Goal: Task Accomplishment & Management: Use online tool/utility

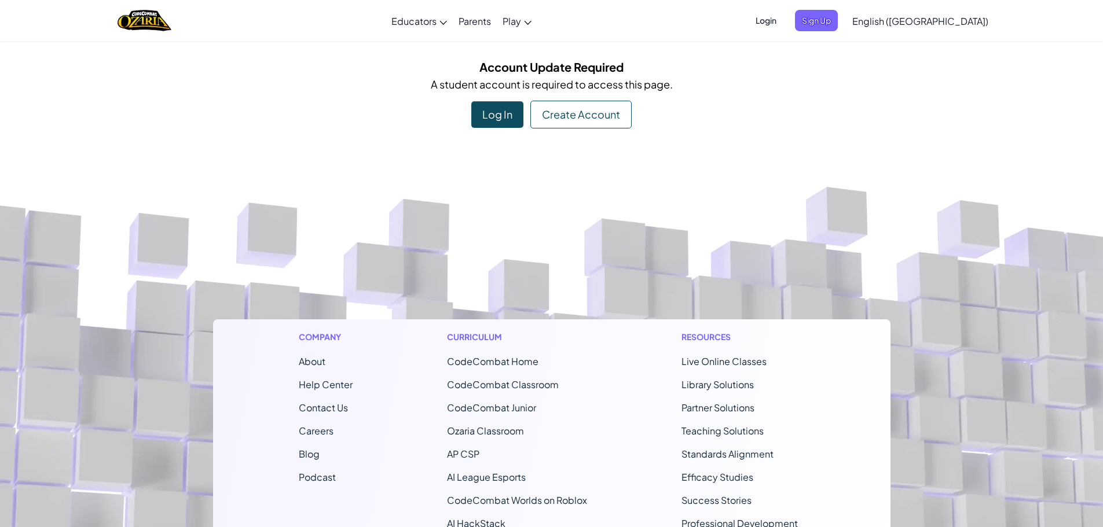
click at [495, 111] on div "Log In" at bounding box center [497, 114] width 52 height 27
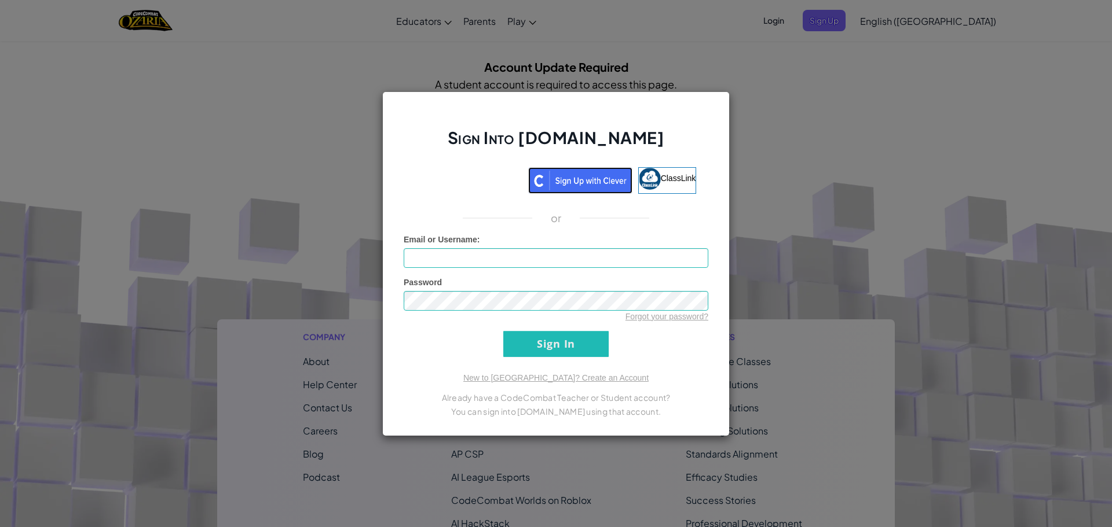
click at [613, 179] on img at bounding box center [580, 180] width 104 height 27
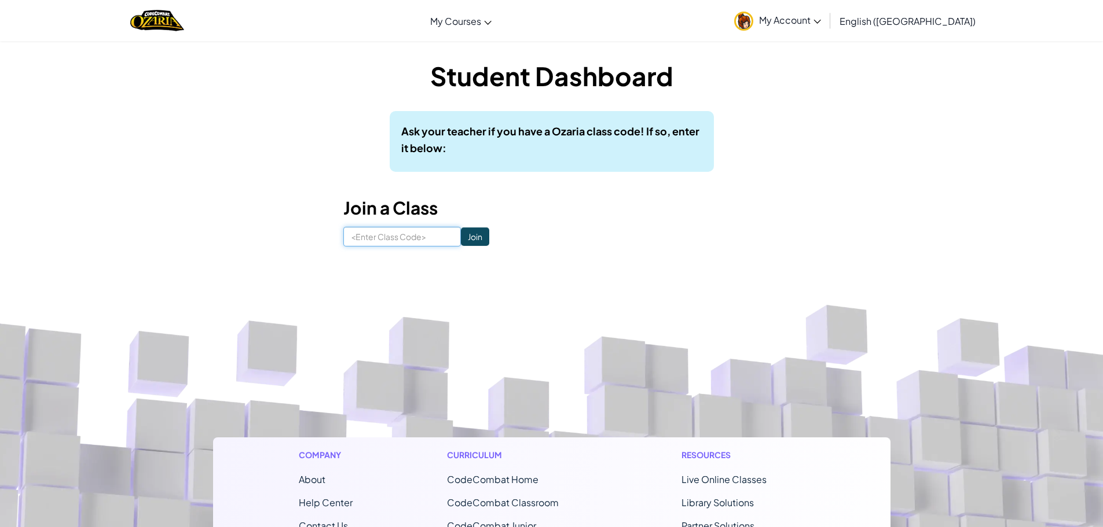
click at [432, 239] on input at bounding box center [402, 237] width 118 height 20
type input "SpoonGoldPark"
click at [466, 233] on input "Join" at bounding box center [475, 237] width 28 height 19
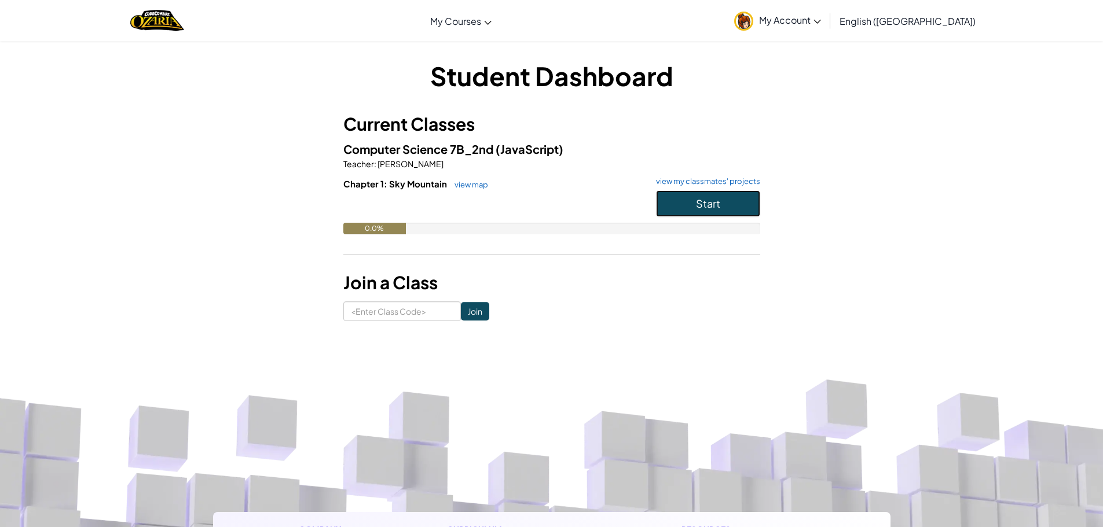
click at [737, 202] on button "Start" at bounding box center [708, 203] width 104 height 27
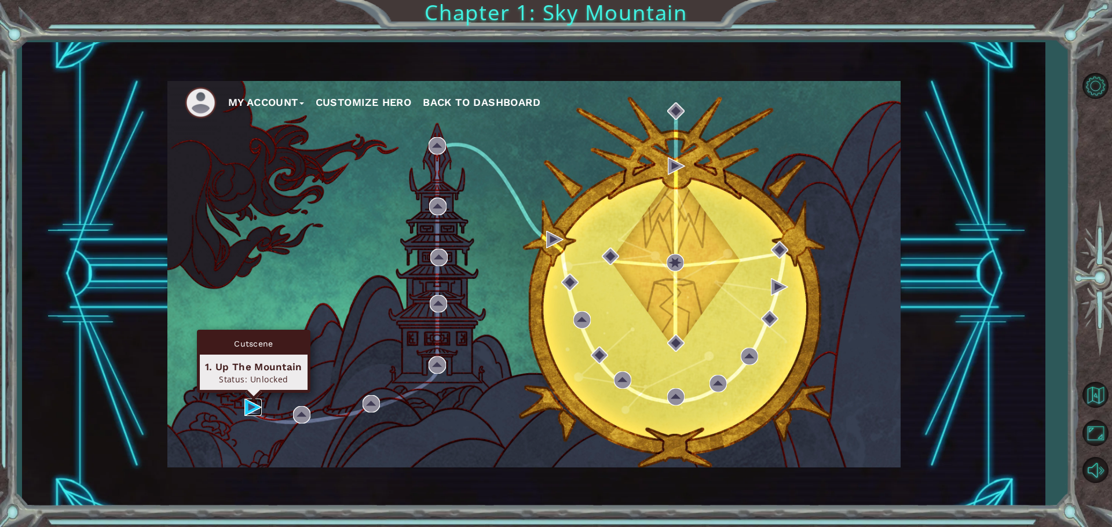
click at [246, 409] on img at bounding box center [252, 407] width 17 height 17
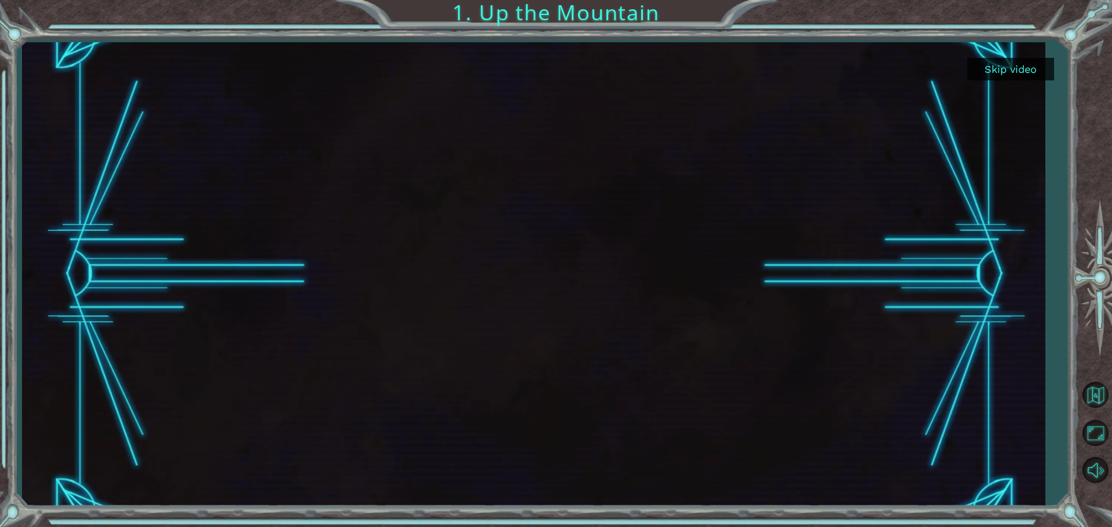
click at [710, 173] on div at bounding box center [533, 274] width 825 height 464
drag, startPoint x: 749, startPoint y: 243, endPoint x: 749, endPoint y: 224, distance: 19.1
click at [749, 237] on div at bounding box center [533, 274] width 825 height 464
click at [1098, 384] on button "Back to Map" at bounding box center [1095, 396] width 34 height 34
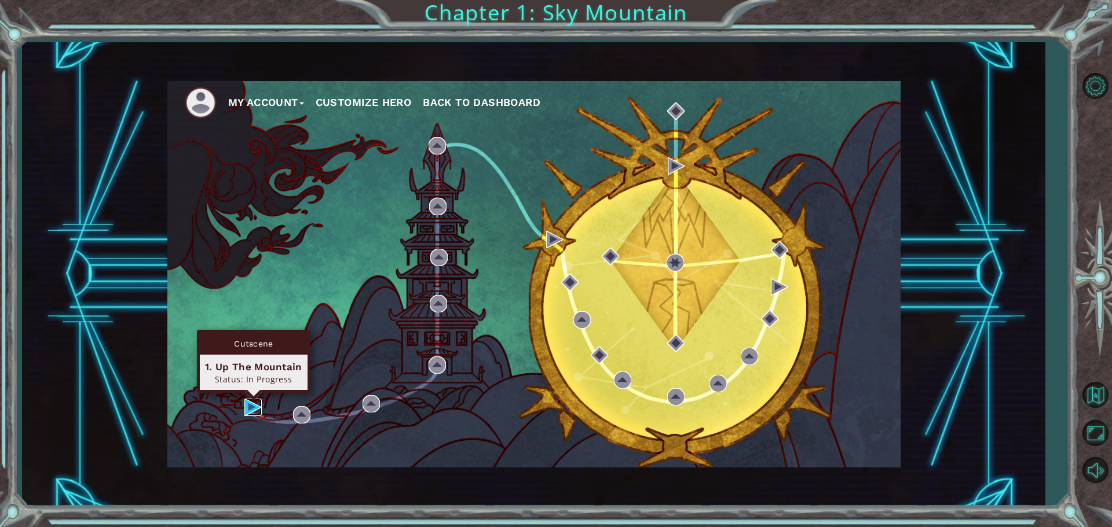
click at [247, 399] on img at bounding box center [252, 407] width 17 height 17
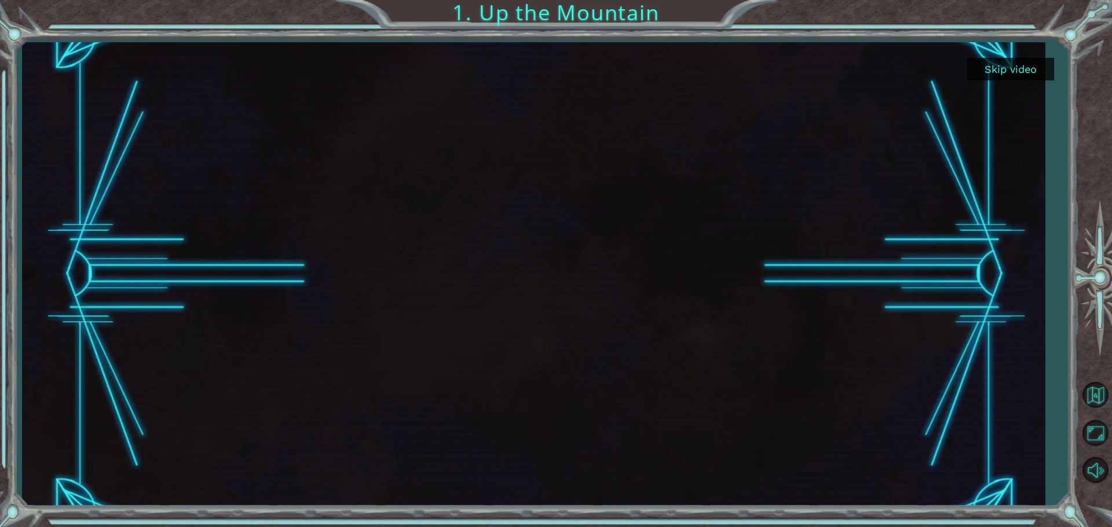
drag, startPoint x: 851, startPoint y: 295, endPoint x: 671, endPoint y: 323, distance: 182.2
click at [850, 294] on div at bounding box center [533, 274] width 825 height 464
drag, startPoint x: 671, startPoint y: 323, endPoint x: 318, endPoint y: 298, distance: 353.4
click at [364, 326] on div at bounding box center [533, 274] width 825 height 464
drag, startPoint x: 343, startPoint y: 345, endPoint x: 438, endPoint y: 310, distance: 101.8
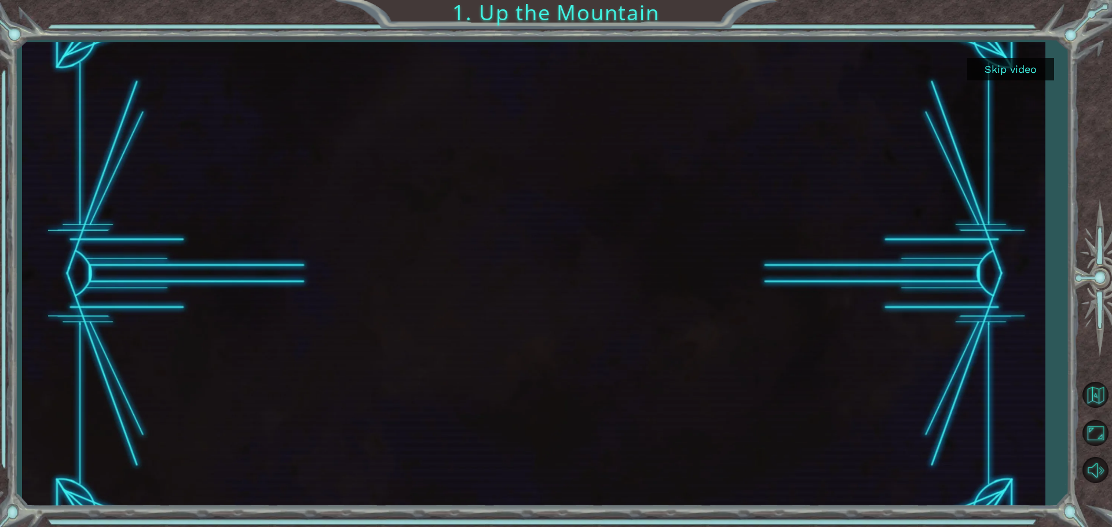
click at [438, 310] on div at bounding box center [533, 274] width 825 height 464
drag, startPoint x: 522, startPoint y: 295, endPoint x: 567, endPoint y: 119, distance: 181.1
click at [560, 189] on div at bounding box center [533, 274] width 825 height 464
drag, startPoint x: 567, startPoint y: 119, endPoint x: 568, endPoint y: 204, distance: 84.5
click at [568, 206] on div at bounding box center [533, 274] width 825 height 464
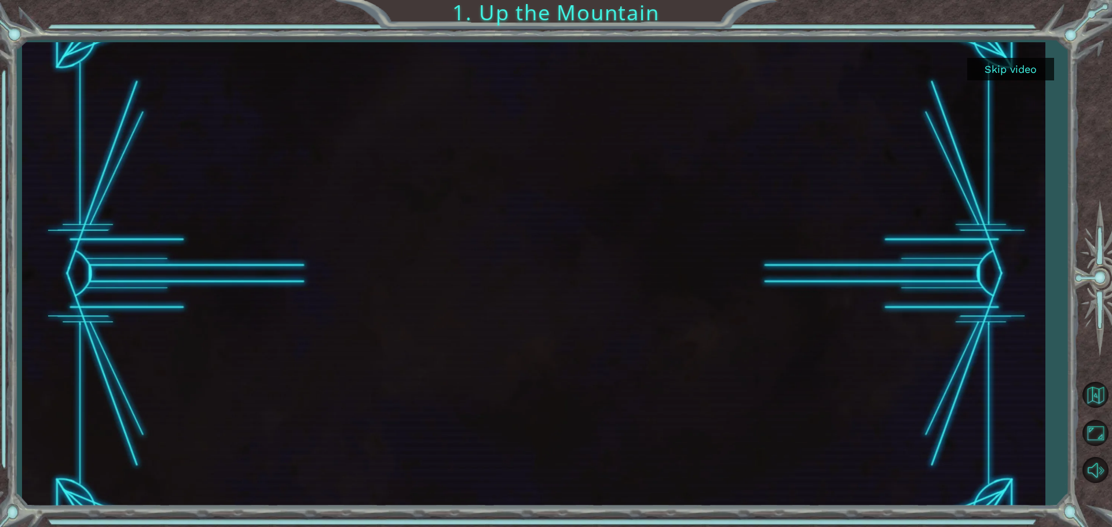
drag, startPoint x: 638, startPoint y: 377, endPoint x: 828, endPoint y: 410, distance: 192.6
click at [760, 410] on div at bounding box center [533, 274] width 825 height 464
drag, startPoint x: 957, startPoint y: 403, endPoint x: 991, endPoint y: 370, distance: 47.1
click at [959, 397] on div at bounding box center [533, 274] width 1022 height 464
click at [1101, 436] on button "Maximize Browser" at bounding box center [1095, 434] width 34 height 34
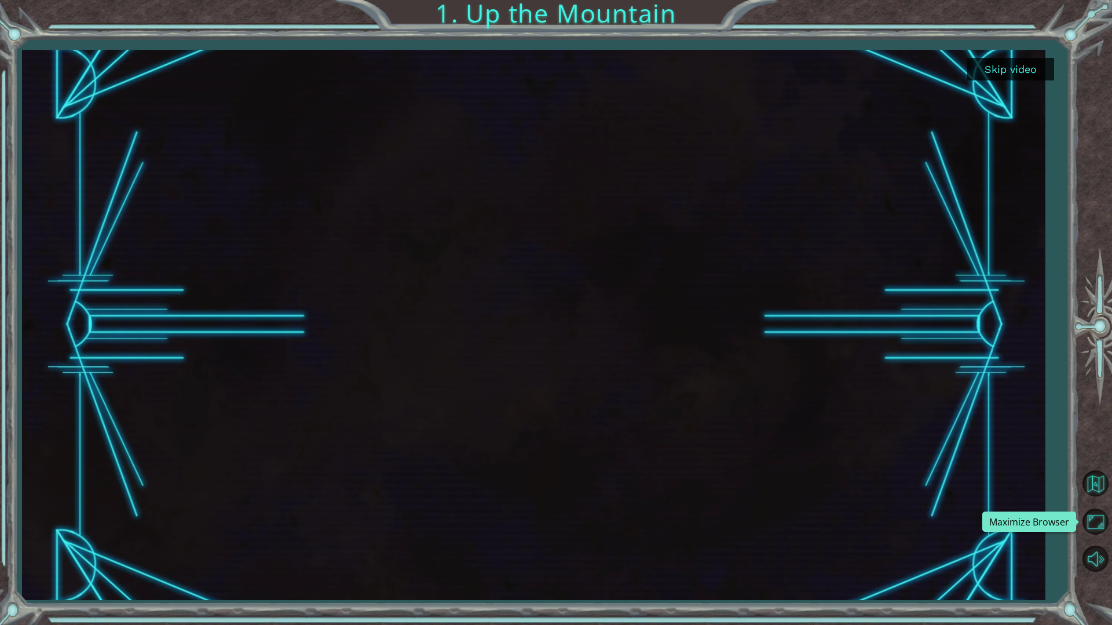
drag, startPoint x: 1095, startPoint y: 525, endPoint x: 1096, endPoint y: 452, distance: 73.5
click at [1095, 524] on button "Maximize Browser" at bounding box center [1095, 522] width 34 height 34
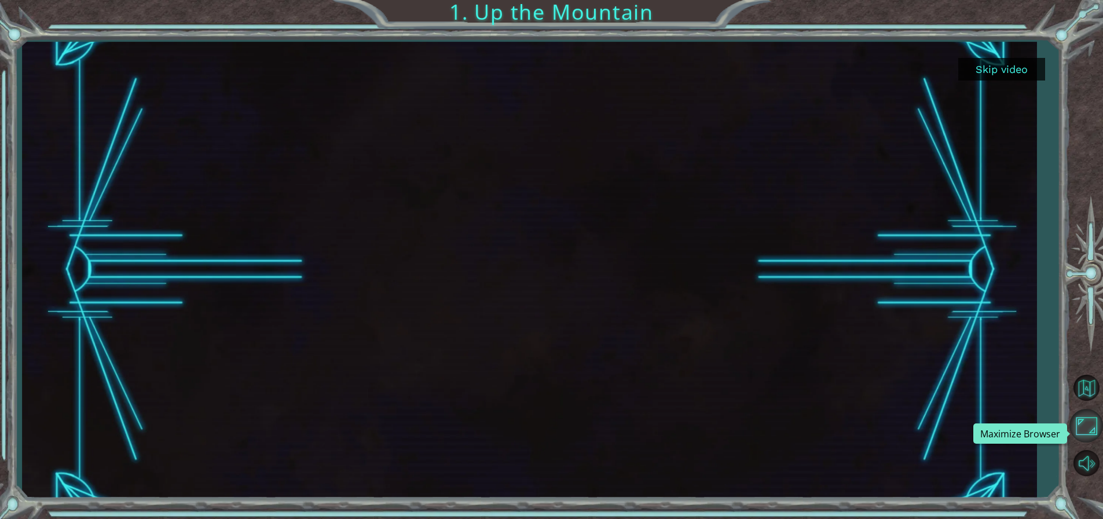
click at [1092, 435] on button "Maximize Browser" at bounding box center [1086, 426] width 34 height 34
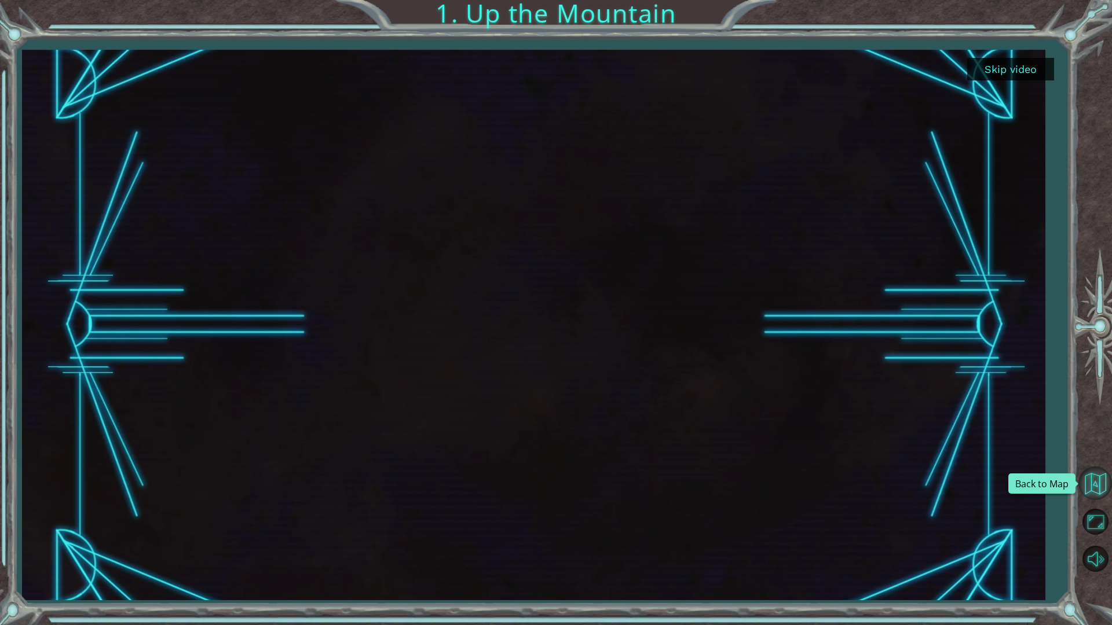
click at [1101, 489] on button "Back to Map" at bounding box center [1095, 484] width 34 height 34
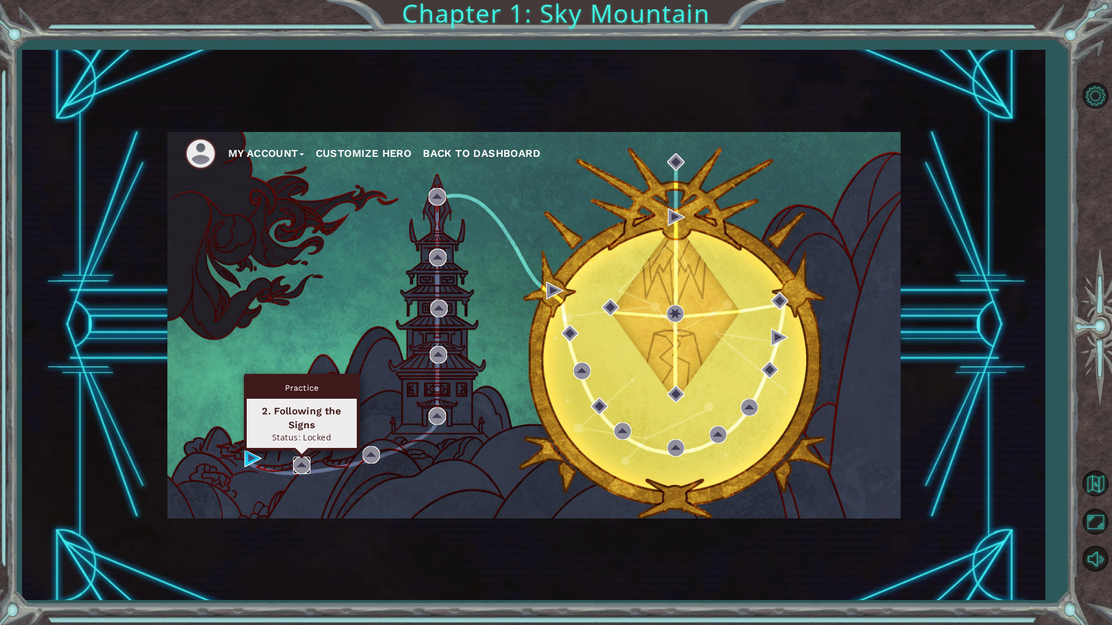
click at [297, 465] on img at bounding box center [301, 465] width 17 height 17
click at [302, 460] on img at bounding box center [301, 465] width 17 height 17
click at [301, 451] on div "Practice 2. Following the Signs Status: Locked" at bounding box center [302, 412] width 116 height 77
click at [301, 470] on img at bounding box center [301, 465] width 17 height 17
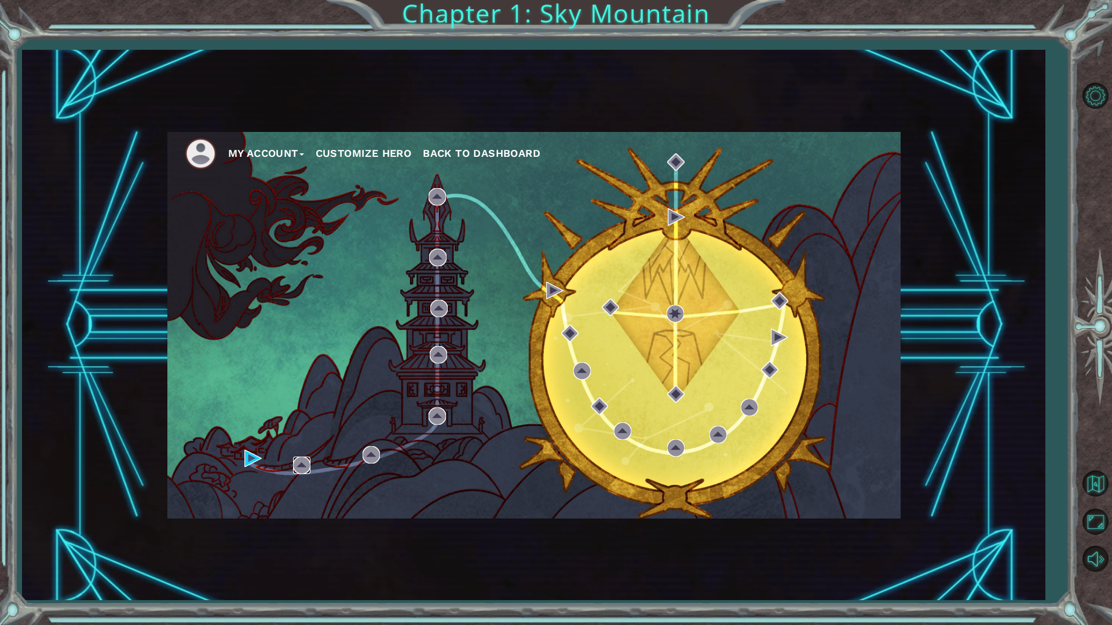
click at [301, 470] on img at bounding box center [301, 465] width 17 height 17
click at [247, 462] on img at bounding box center [252, 458] width 17 height 17
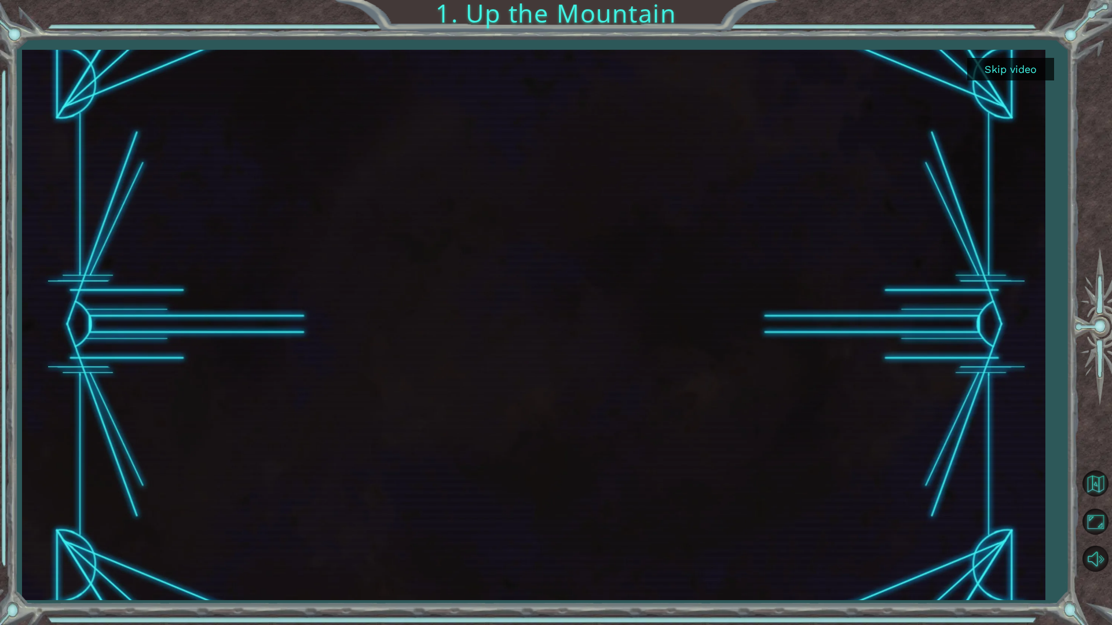
click at [663, 365] on div at bounding box center [534, 325] width 978 height 550
drag, startPoint x: 678, startPoint y: 361, endPoint x: 698, endPoint y: 348, distance: 23.3
drag, startPoint x: 698, startPoint y: 348, endPoint x: 1007, endPoint y: 161, distance: 361.8
click at [1008, 166] on div at bounding box center [534, 325] width 978 height 550
click at [1000, 61] on button "Skip video" at bounding box center [1010, 69] width 87 height 23
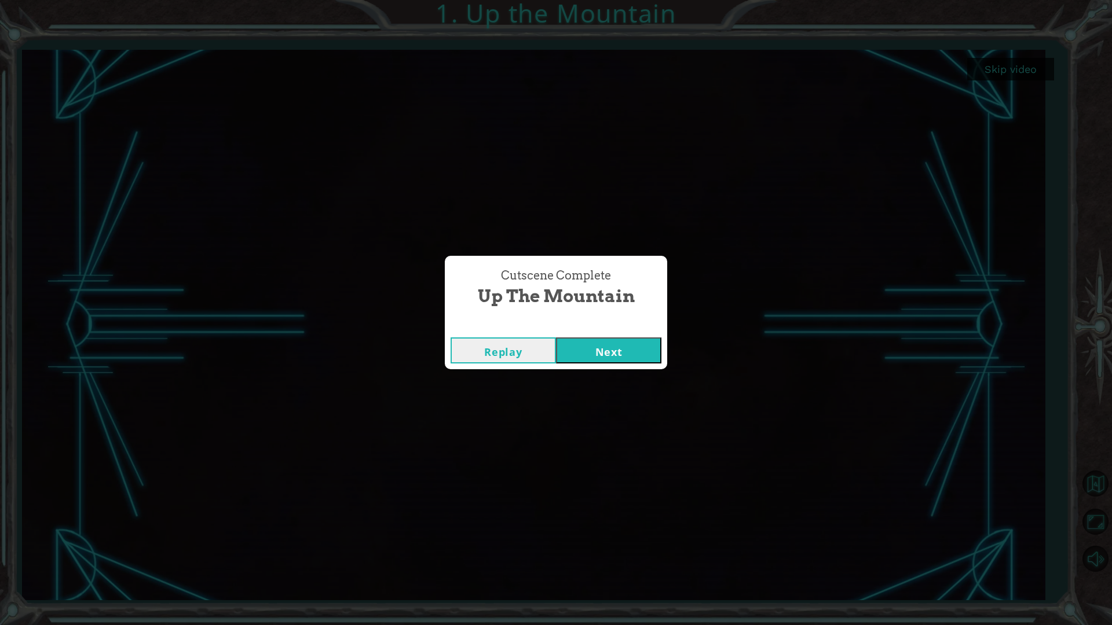
click at [599, 352] on button "Next" at bounding box center [608, 351] width 105 height 26
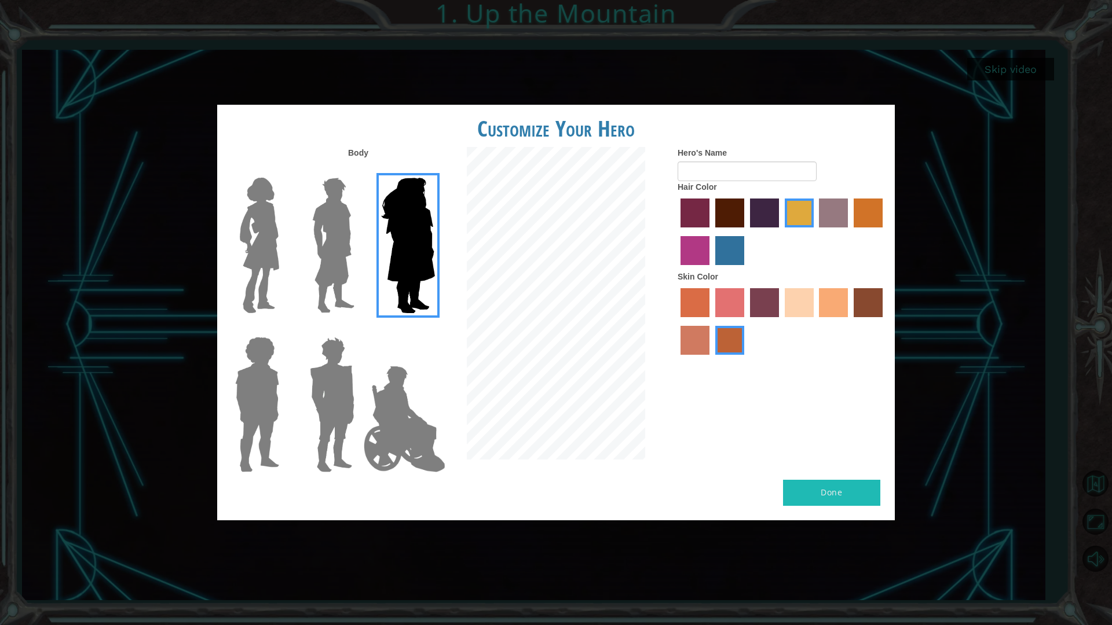
drag, startPoint x: 307, startPoint y: 243, endPoint x: 300, endPoint y: 227, distance: 16.9
click at [303, 241] on label at bounding box center [330, 245] width 58 height 145
click at [359, 170] on input "Hero Lars" at bounding box center [359, 170] width 0 height 0
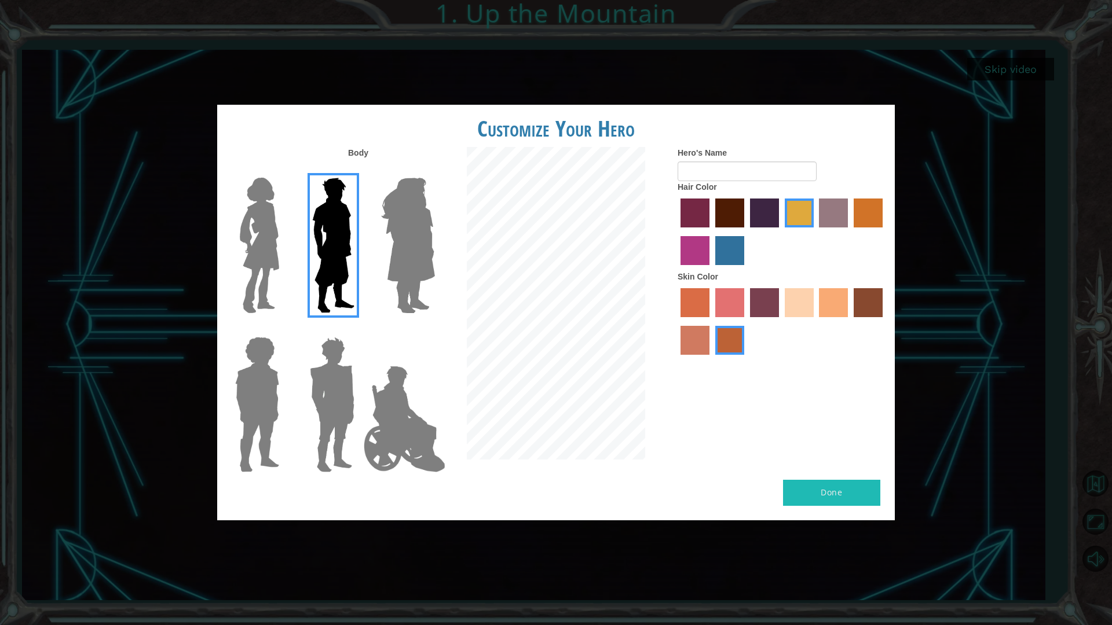
click at [256, 233] on img at bounding box center [259, 245] width 49 height 145
click at [284, 170] on input "Hero Connie" at bounding box center [284, 170] width 0 height 0
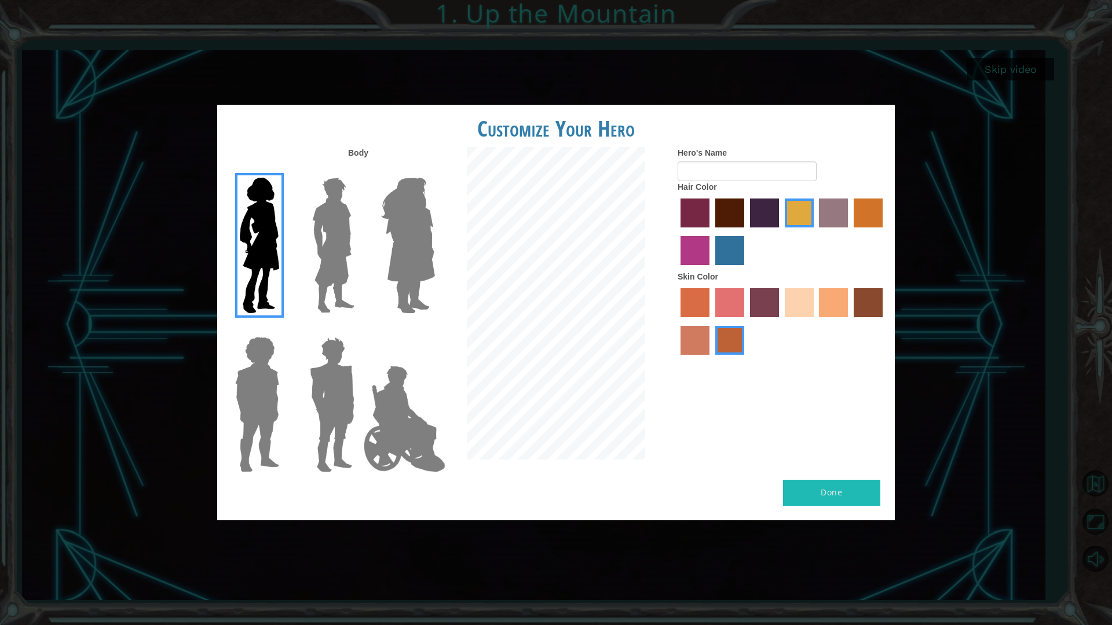
drag, startPoint x: 244, startPoint y: 414, endPoint x: 266, endPoint y: 402, distance: 25.6
click at [244, 412] on img at bounding box center [256, 404] width 53 height 145
click at [284, 329] on input "Hero Steven" at bounding box center [284, 329] width 0 height 0
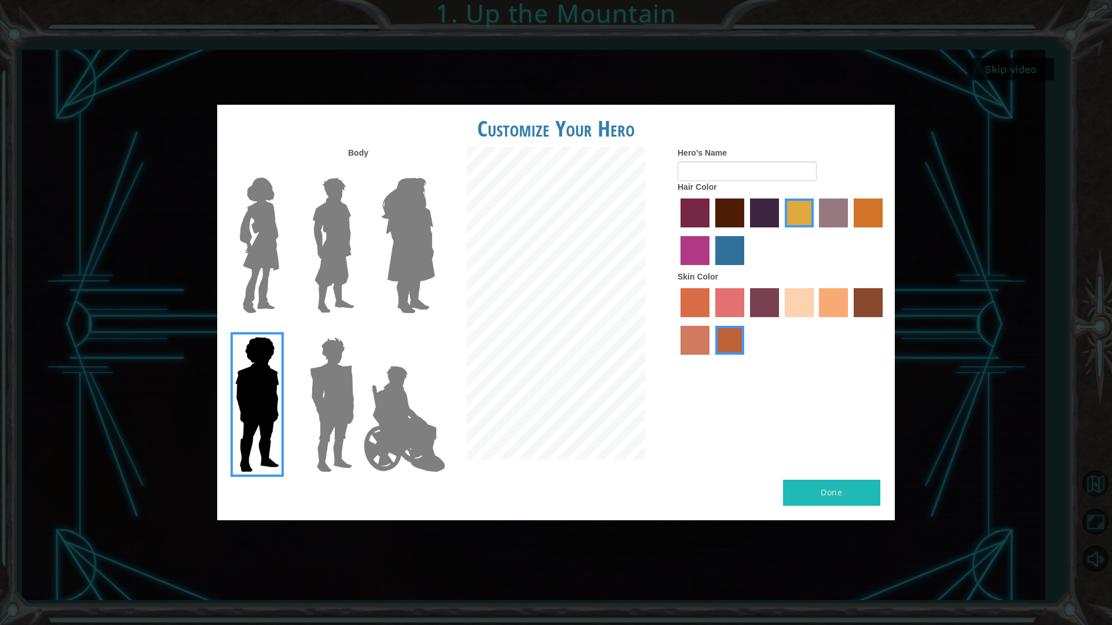
click at [335, 404] on img at bounding box center [332, 404] width 54 height 145
click at [359, 329] on input "Hero Garnet" at bounding box center [359, 329] width 0 height 0
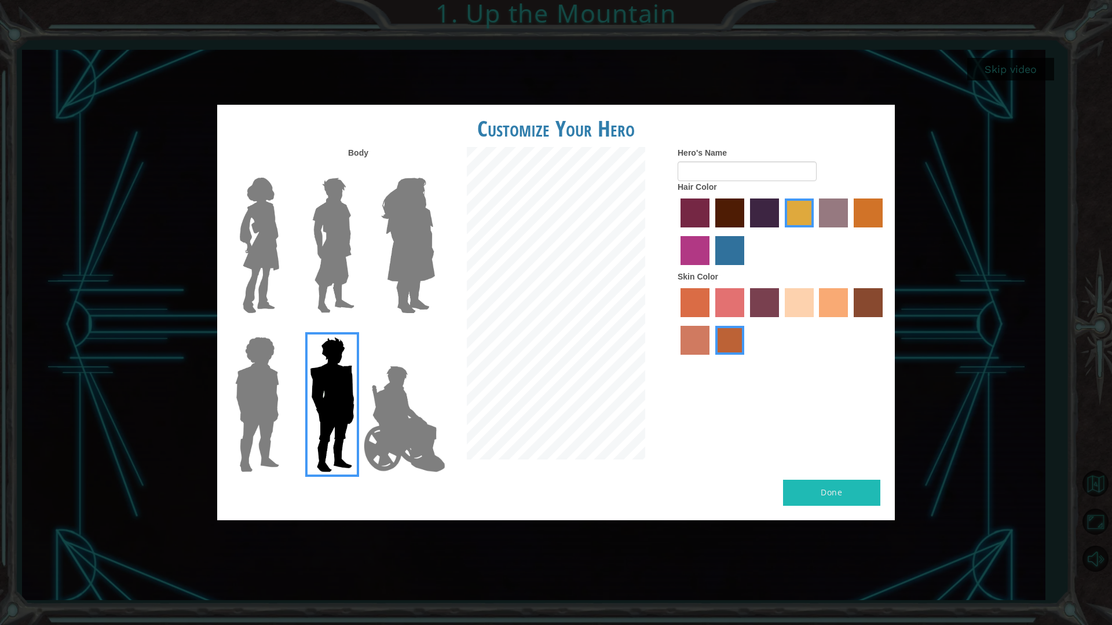
drag, startPoint x: 246, startPoint y: 234, endPoint x: 253, endPoint y: 236, distance: 7.0
click at [248, 236] on img at bounding box center [259, 245] width 49 height 145
click at [284, 170] on input "Hero Connie" at bounding box center [284, 170] width 0 height 0
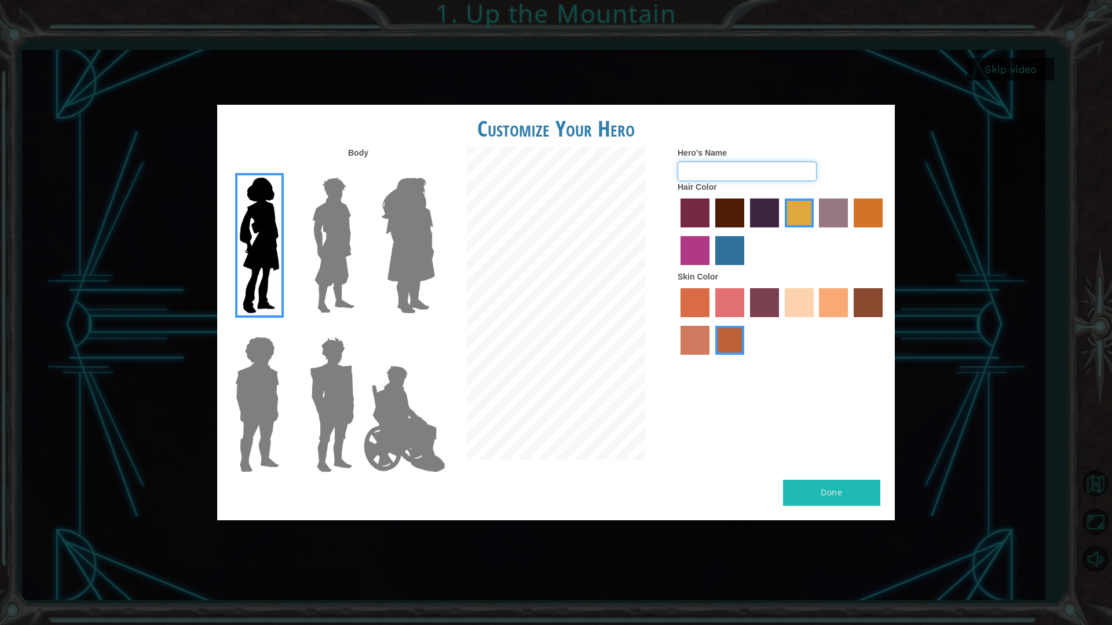
click at [723, 170] on input "Hero's Name" at bounding box center [746, 172] width 139 height 20
type input "Jj"
click at [699, 212] on label "paprika hair color" at bounding box center [694, 213] width 29 height 29
click at [676, 232] on input "paprika hair color" at bounding box center [676, 232] width 0 height 0
click at [720, 219] on label "maroon hair color" at bounding box center [729, 213] width 29 height 29
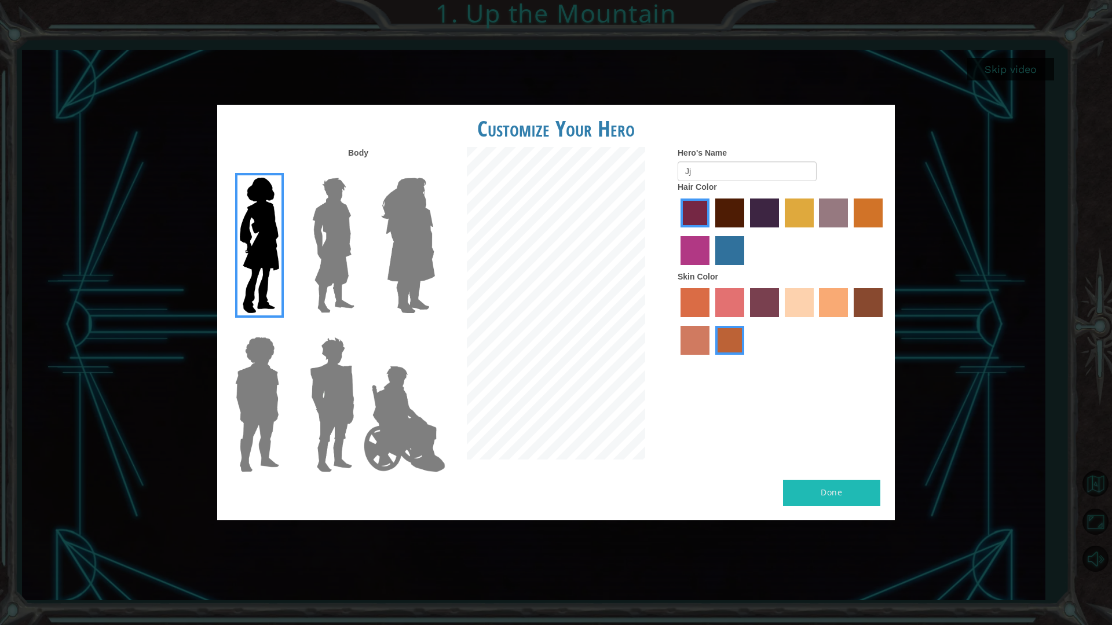
click at [711, 232] on input "maroon hair color" at bounding box center [711, 232] width 0 height 0
click at [876, 304] on label "karma skin color" at bounding box center [867, 302] width 29 height 29
click at [849, 321] on input "karma skin color" at bounding box center [849, 321] width 0 height 0
click at [799, 297] on label "sandy beach skin color" at bounding box center [798, 302] width 29 height 29
click at [780, 321] on input "sandy beach skin color" at bounding box center [780, 321] width 0 height 0
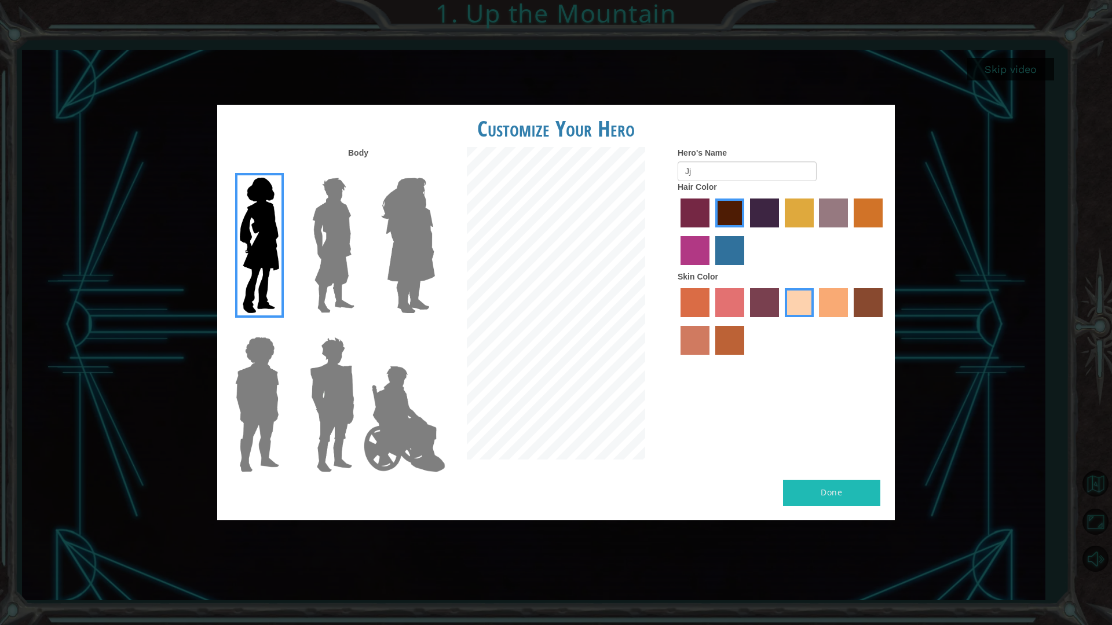
click at [864, 296] on label "karma skin color" at bounding box center [867, 302] width 29 height 29
click at [849, 321] on input "karma skin color" at bounding box center [849, 321] width 0 height 0
click at [842, 294] on label "tacao skin color" at bounding box center [833, 302] width 29 height 29
click at [815, 321] on input "tacao skin color" at bounding box center [815, 321] width 0 height 0
click at [826, 485] on button "Done" at bounding box center [831, 493] width 97 height 26
